Goal: Task Accomplishment & Management: Manage account settings

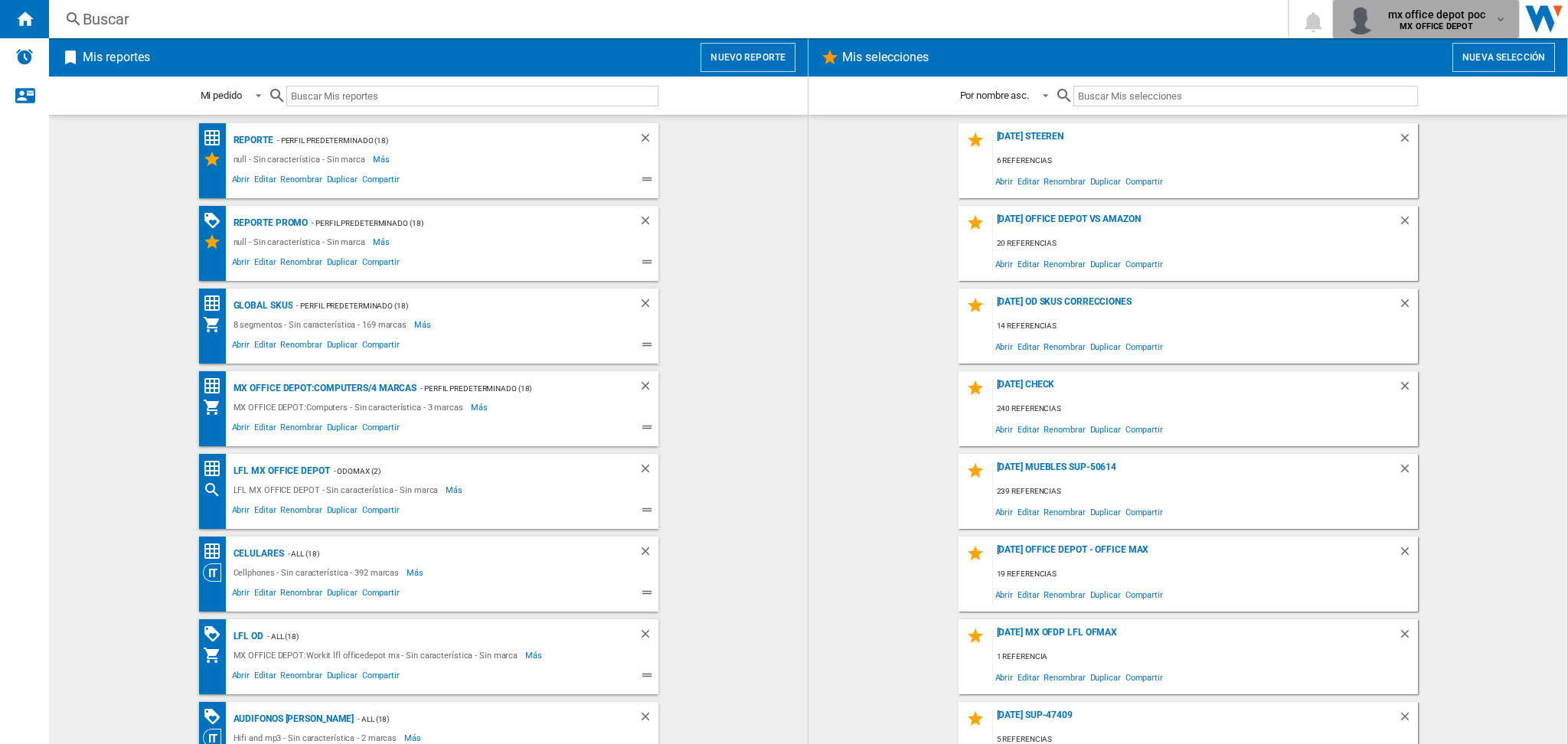
click at [1403, 25] on b "MX OFFICE DEPOT" at bounding box center [1436, 26] width 73 height 10
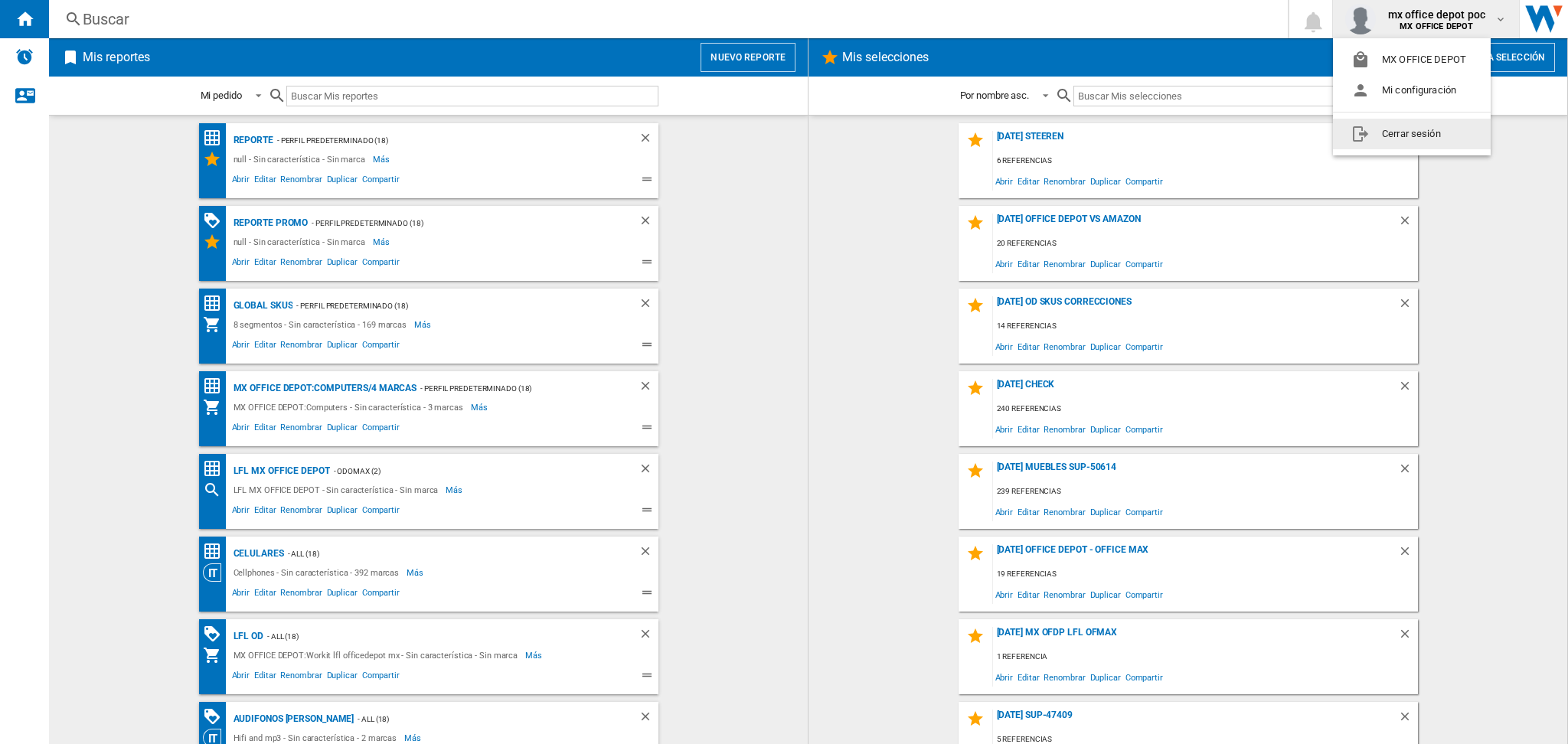
click at [1428, 131] on button "Cerrar sesión" at bounding box center [1411, 134] width 158 height 31
